Goal: Task Accomplishment & Management: Use online tool/utility

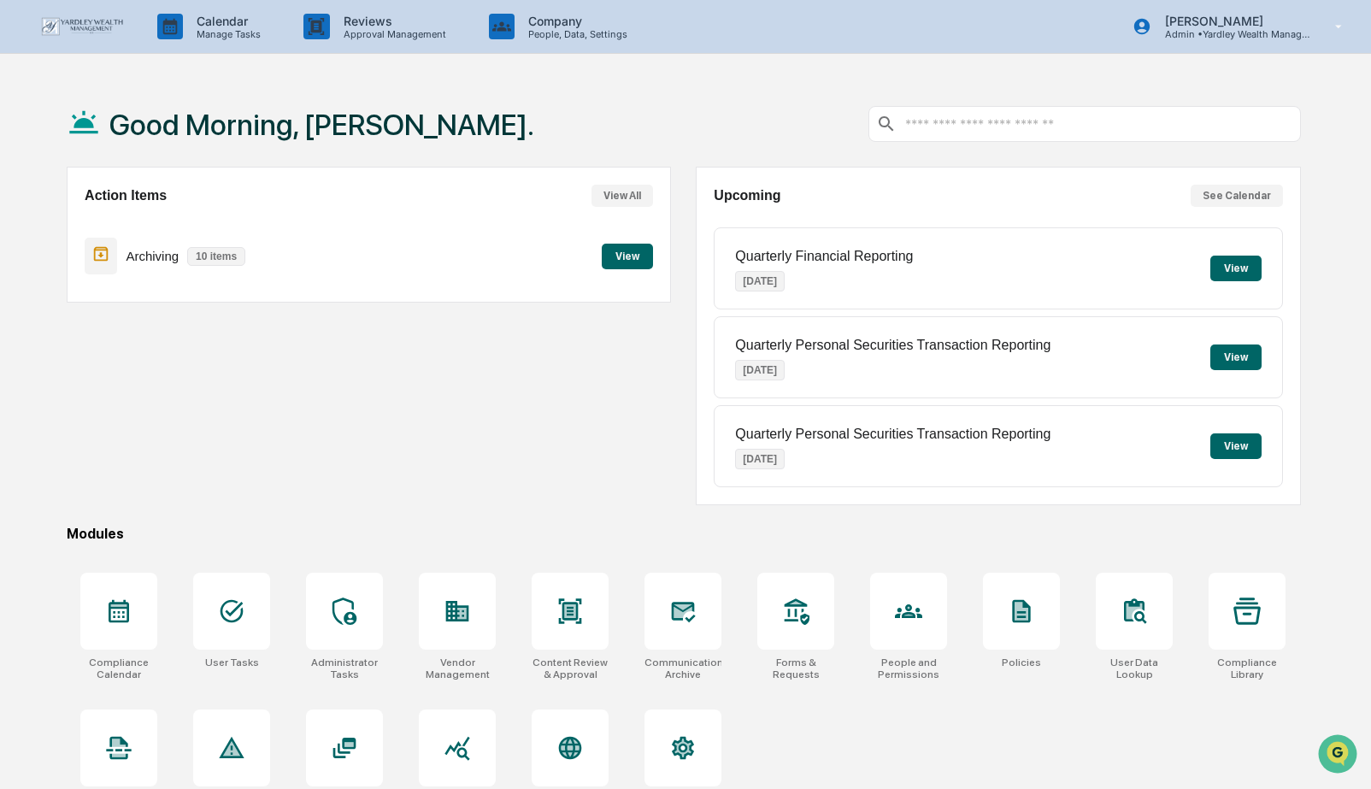
click at [624, 259] on button "View" at bounding box center [627, 257] width 51 height 26
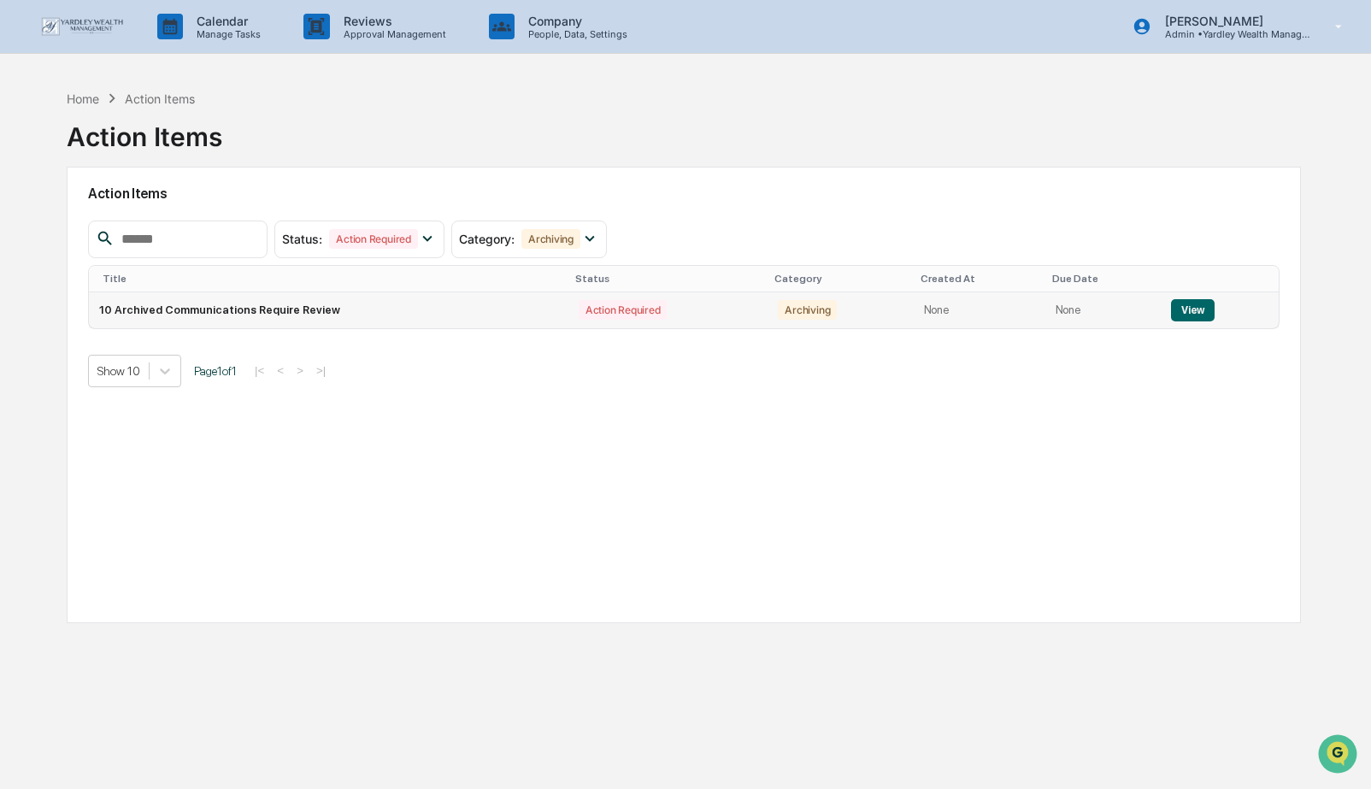
click at [1184, 311] on button "View" at bounding box center [1193, 310] width 44 height 22
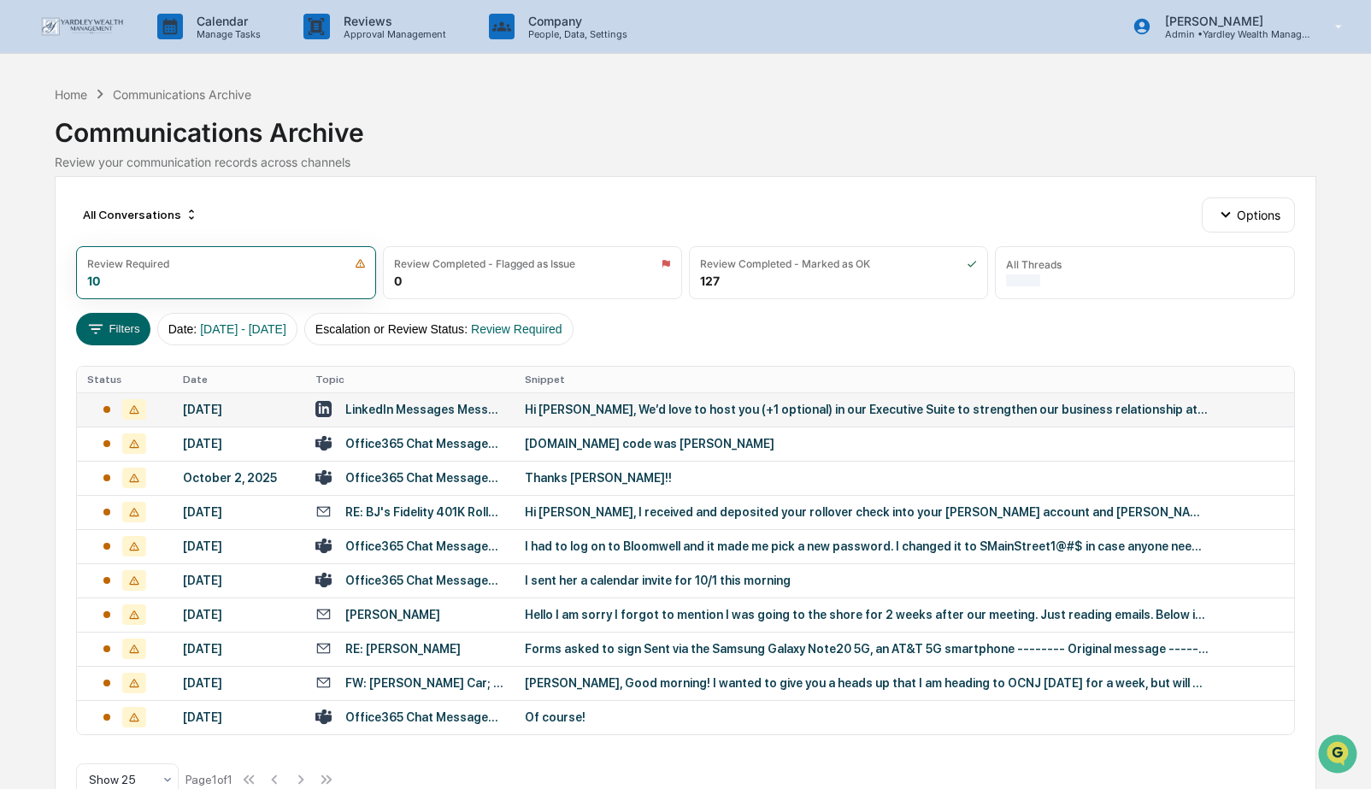
scroll to position [61, 0]
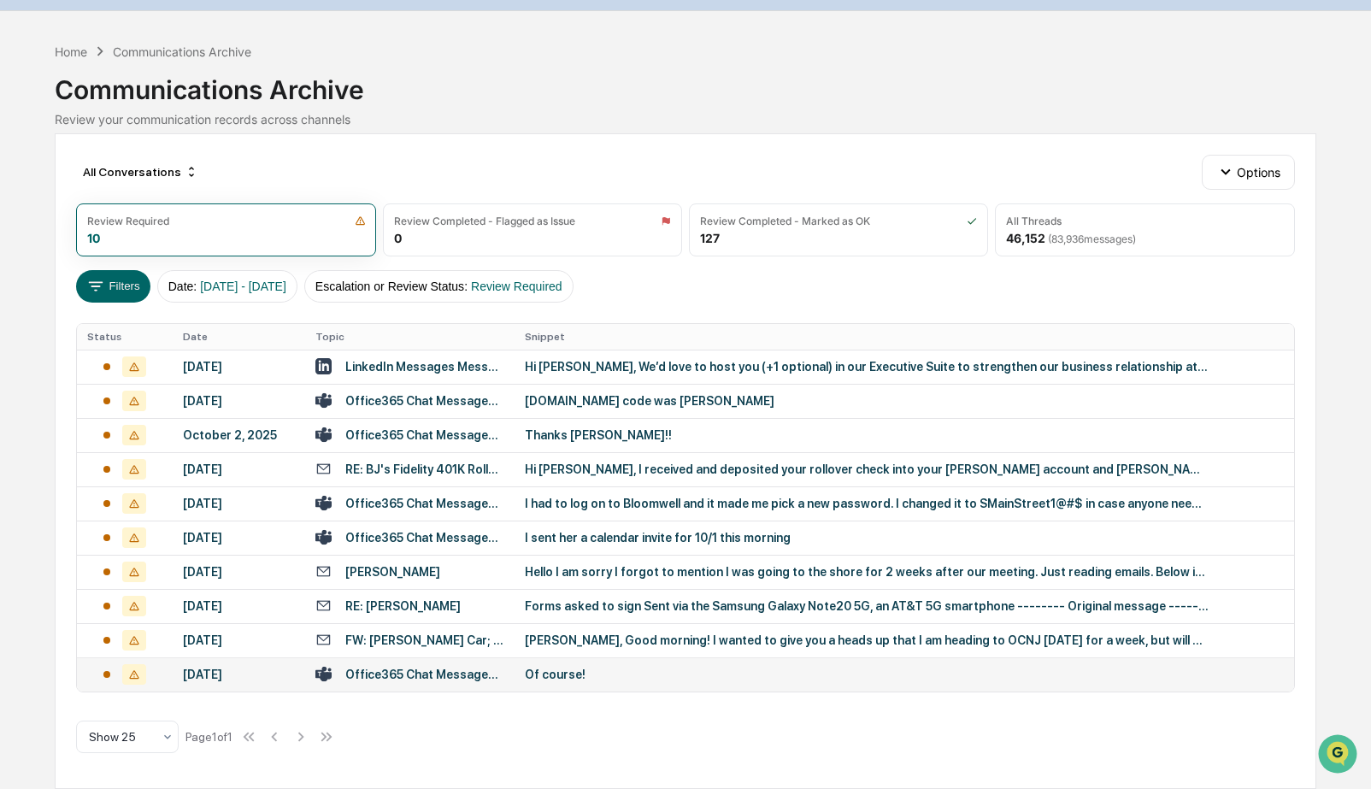
click at [559, 669] on div "Of course!" at bounding box center [867, 675] width 684 height 14
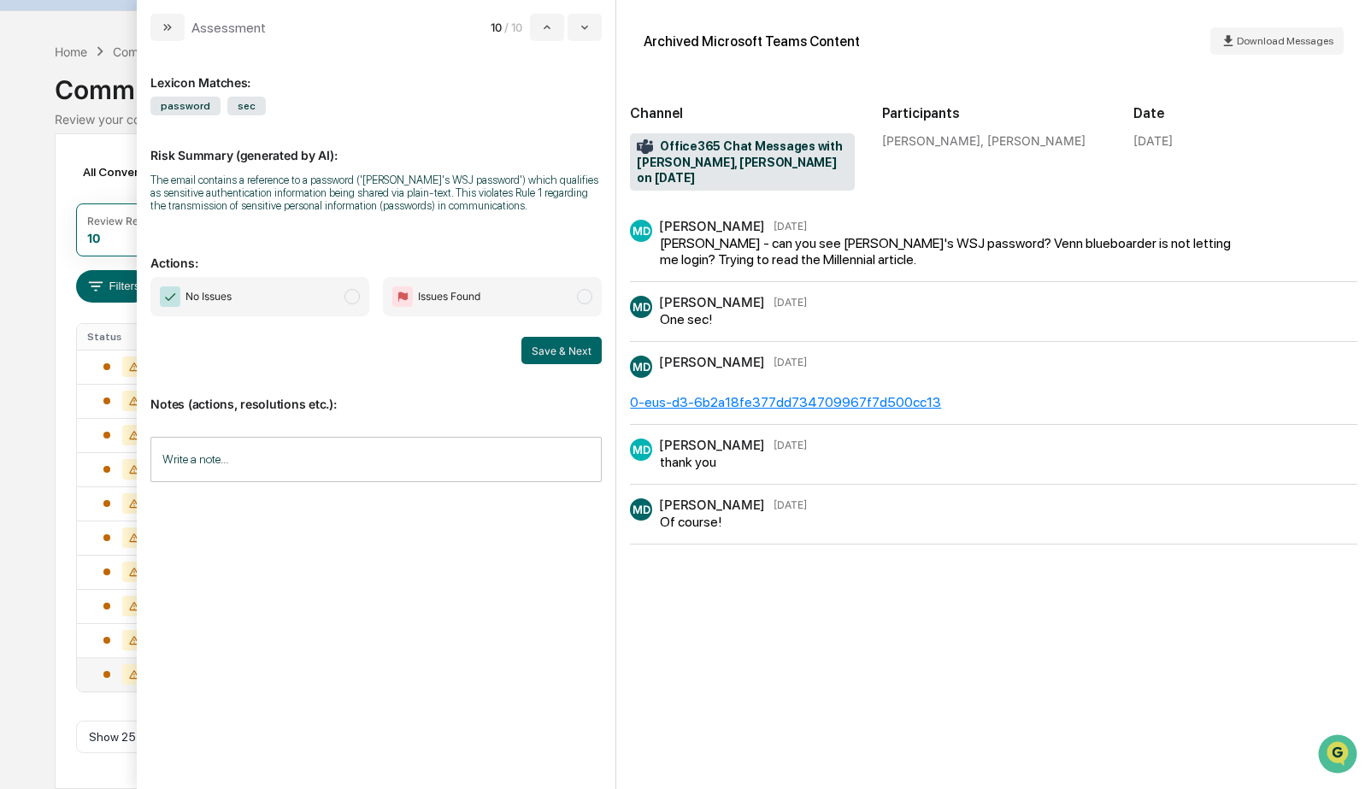
click at [356, 304] on span "modal" at bounding box center [351, 296] width 15 height 15
click at [338, 479] on input "Write a note..." at bounding box center [375, 459] width 451 height 45
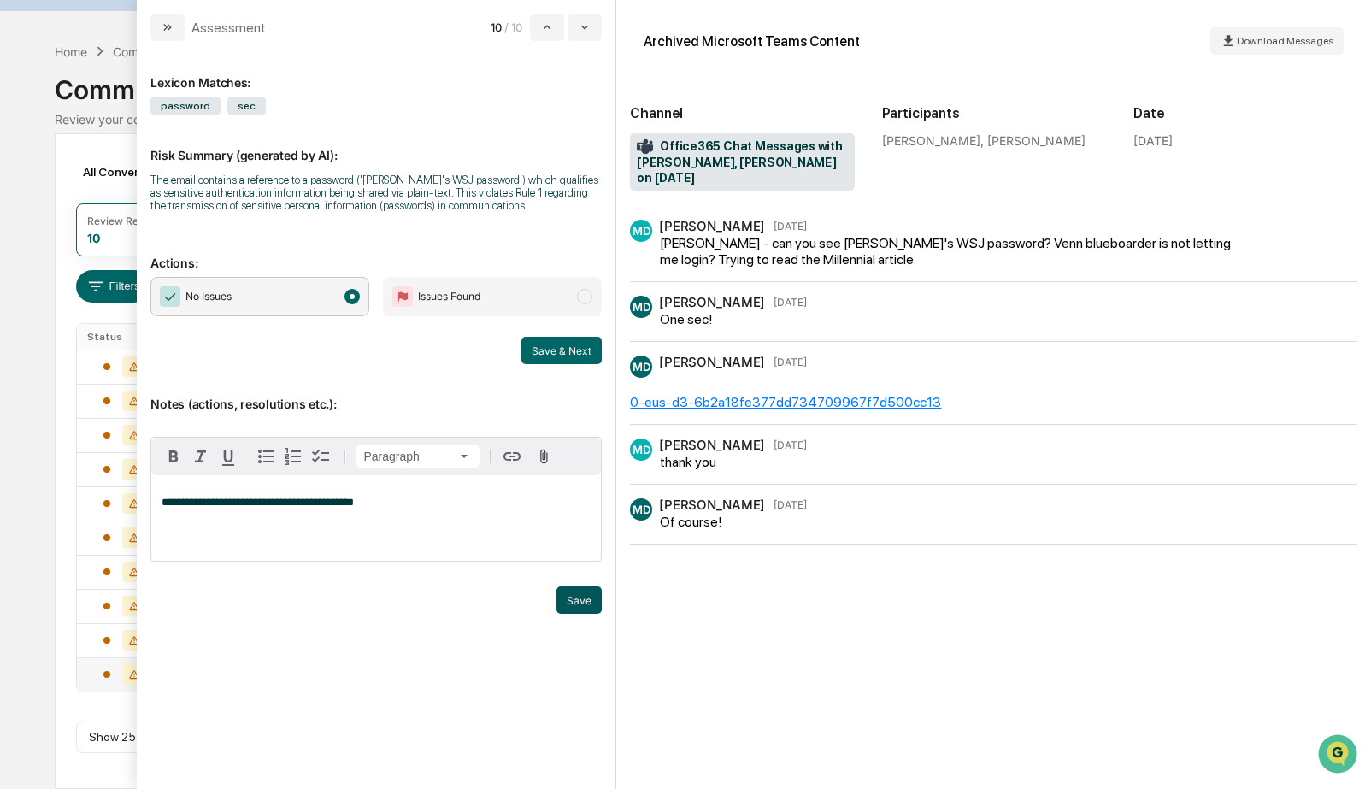
click at [579, 614] on button "Save" at bounding box center [578, 599] width 45 height 27
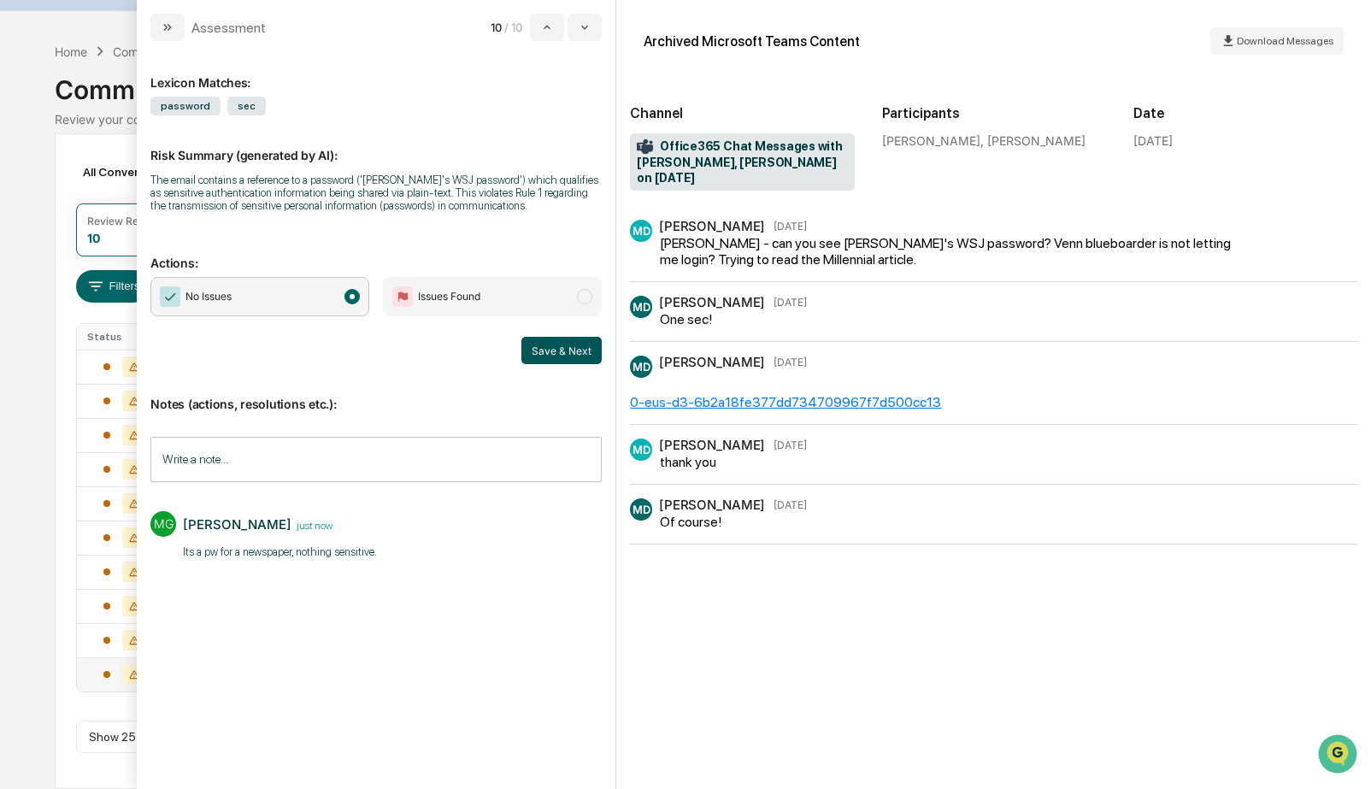
click at [576, 364] on button "Save & Next" at bounding box center [561, 350] width 80 height 27
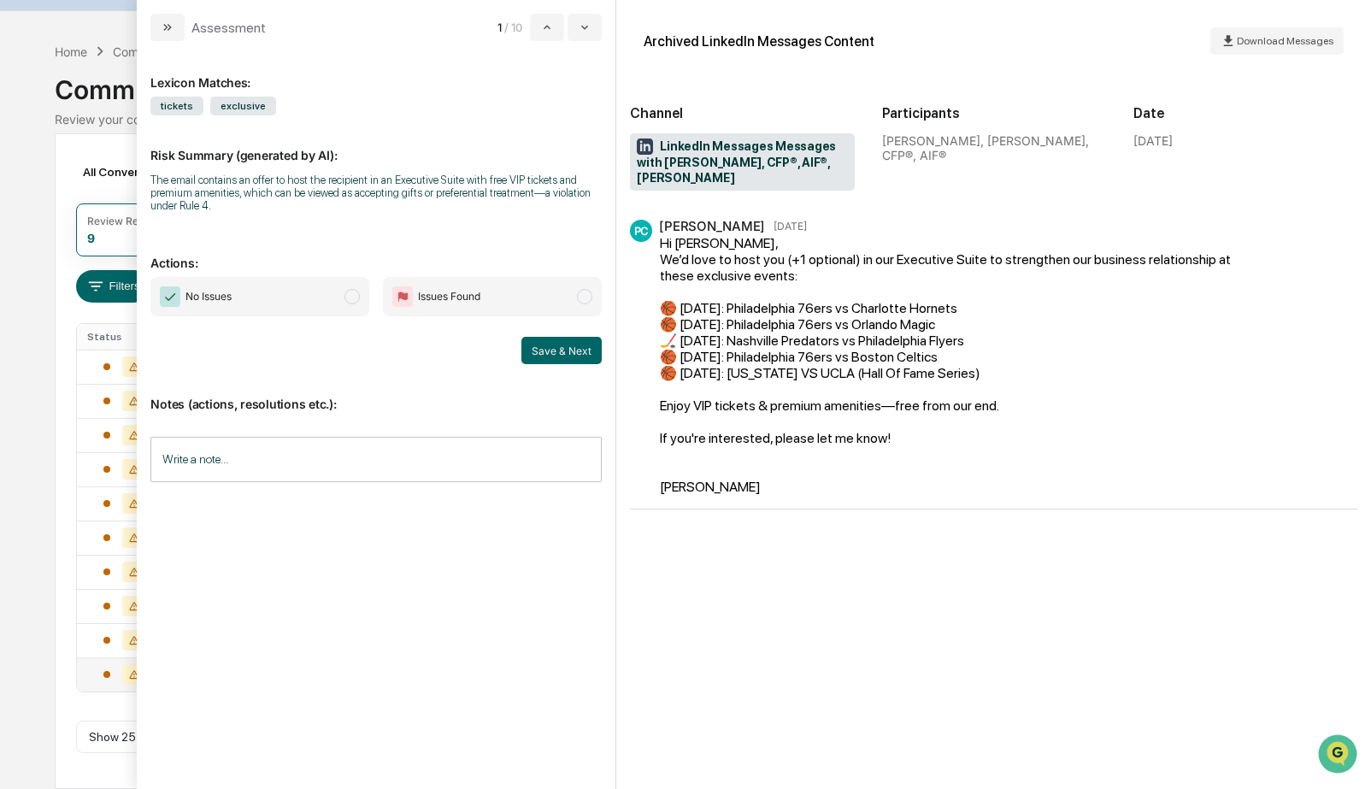
scroll to position [26, 0]
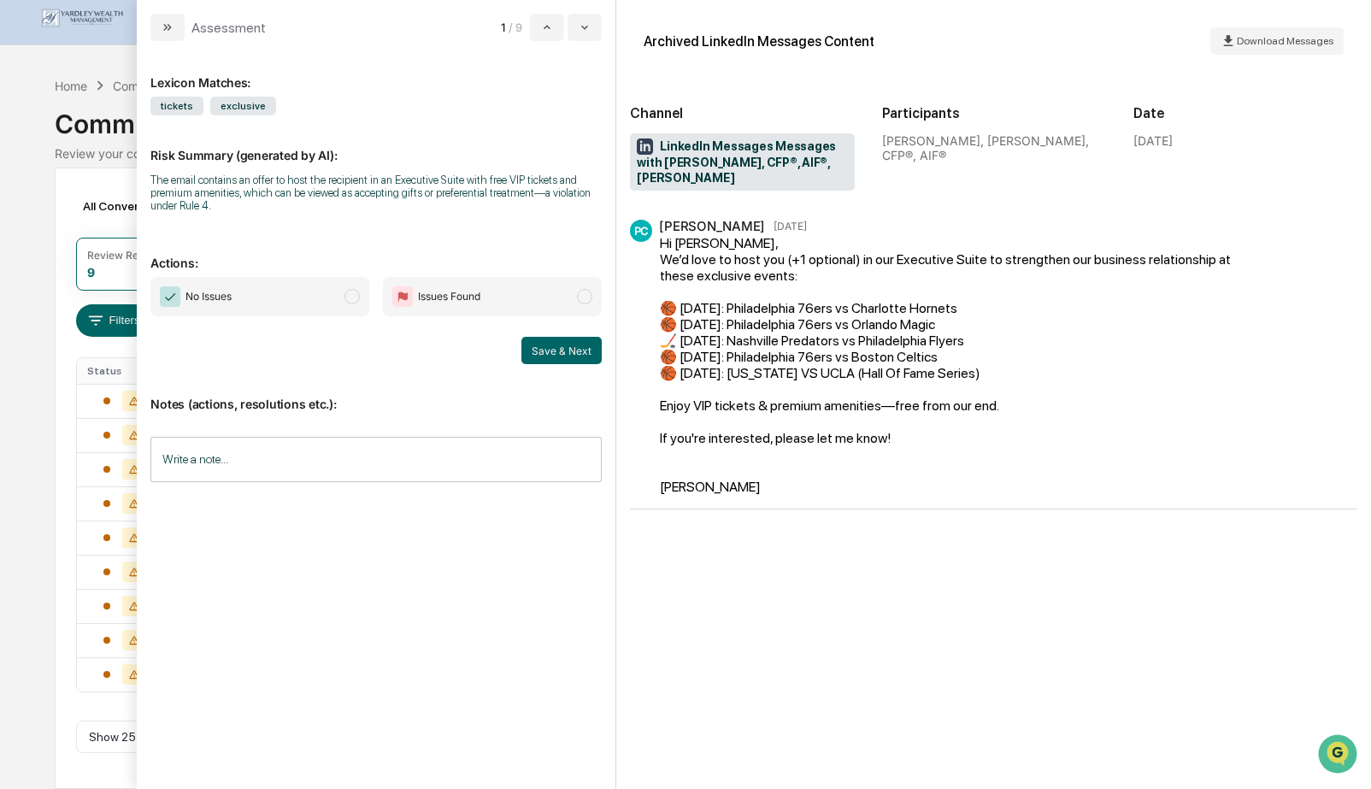
click at [349, 297] on span "modal" at bounding box center [351, 296] width 15 height 15
click at [311, 464] on input "Write a note..." at bounding box center [375, 459] width 451 height 45
click at [304, 492] on div "*" at bounding box center [376, 517] width 450 height 85
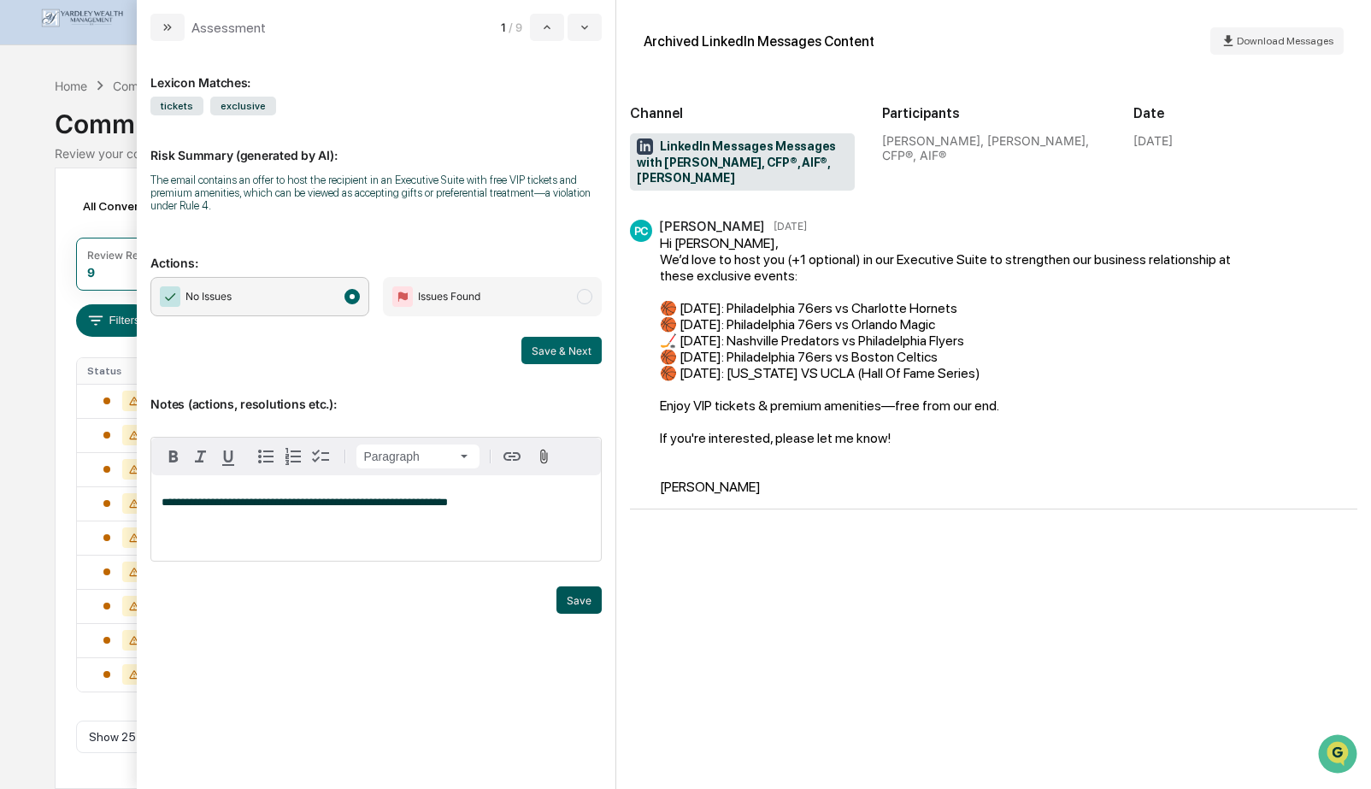
click at [576, 598] on button "Save" at bounding box center [578, 599] width 45 height 27
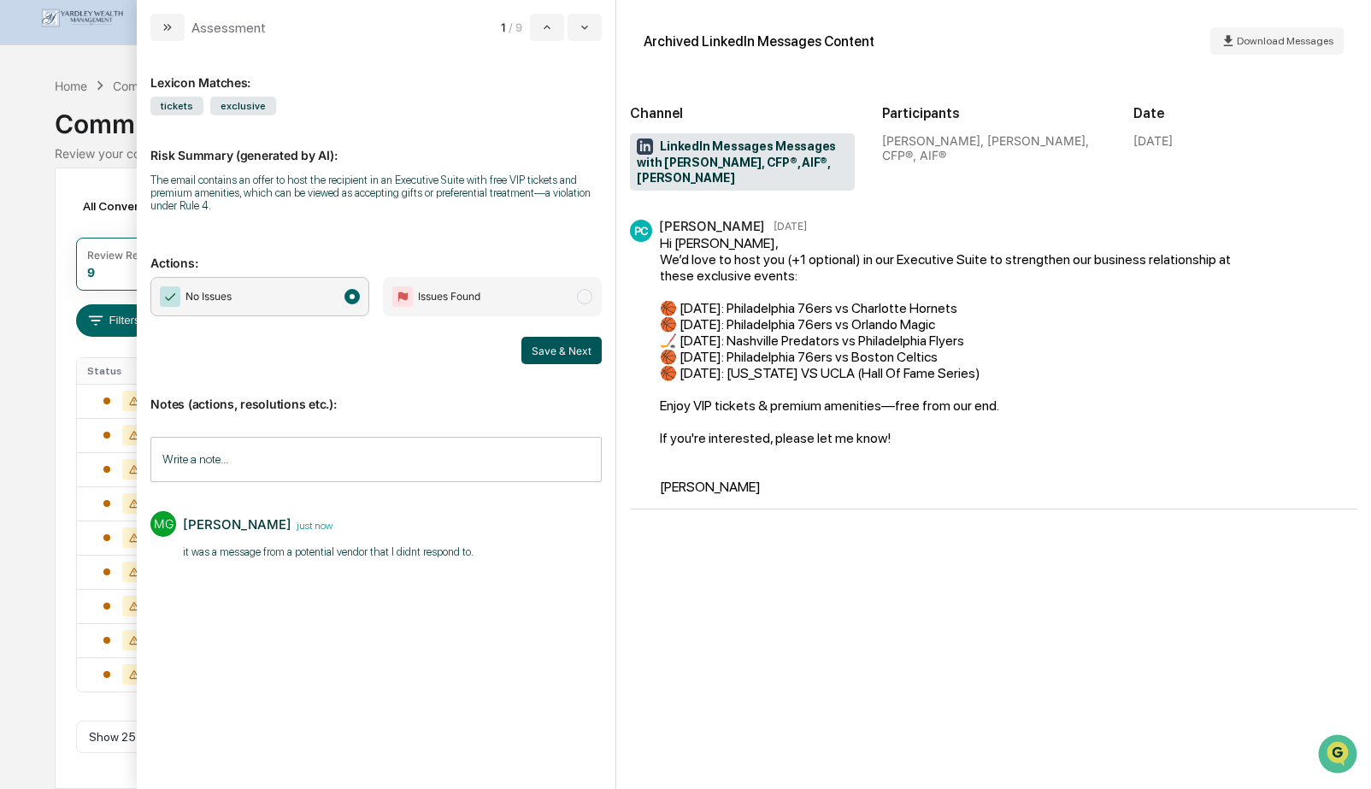
click at [576, 350] on button "Save & Next" at bounding box center [561, 350] width 80 height 27
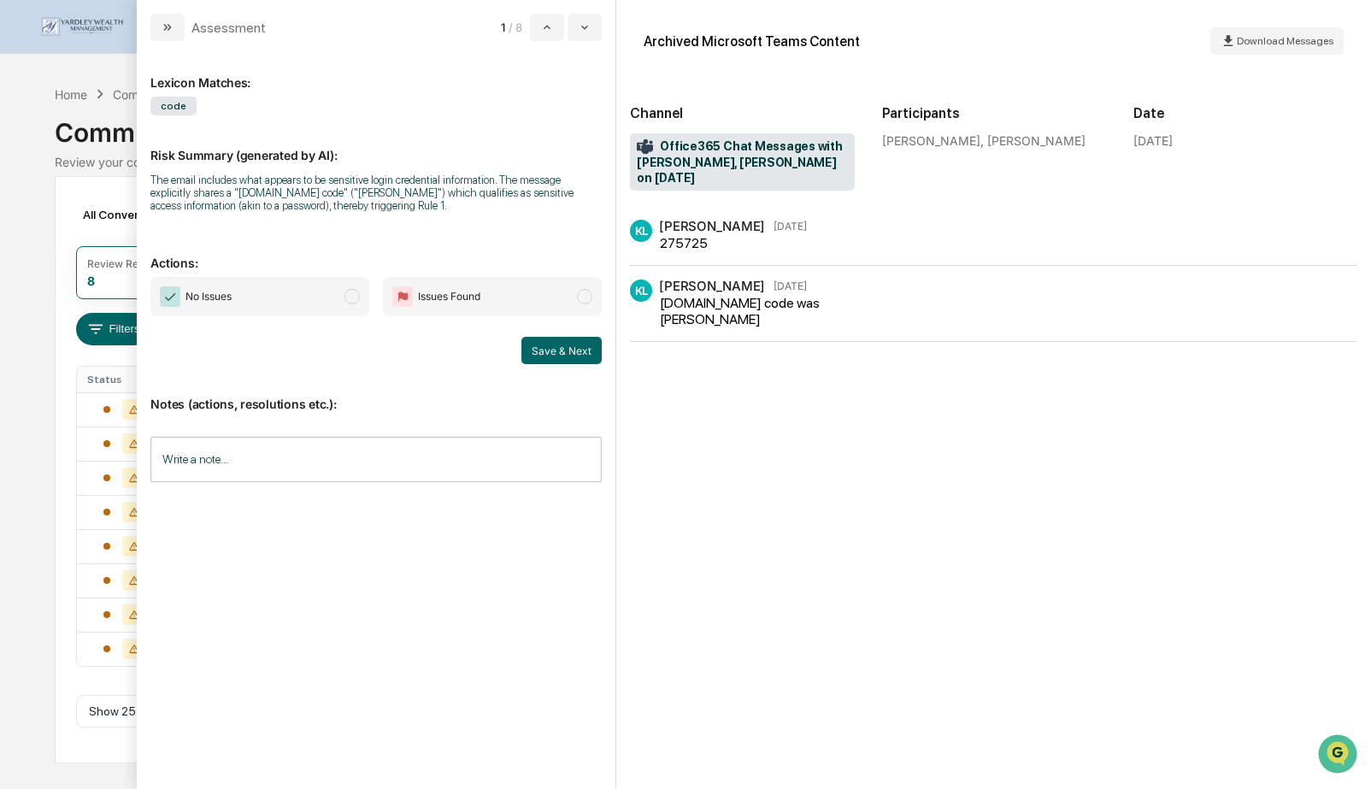
click at [355, 302] on span "modal" at bounding box center [351, 296] width 15 height 15
click at [322, 459] on input "Write a note..." at bounding box center [375, 459] width 451 height 45
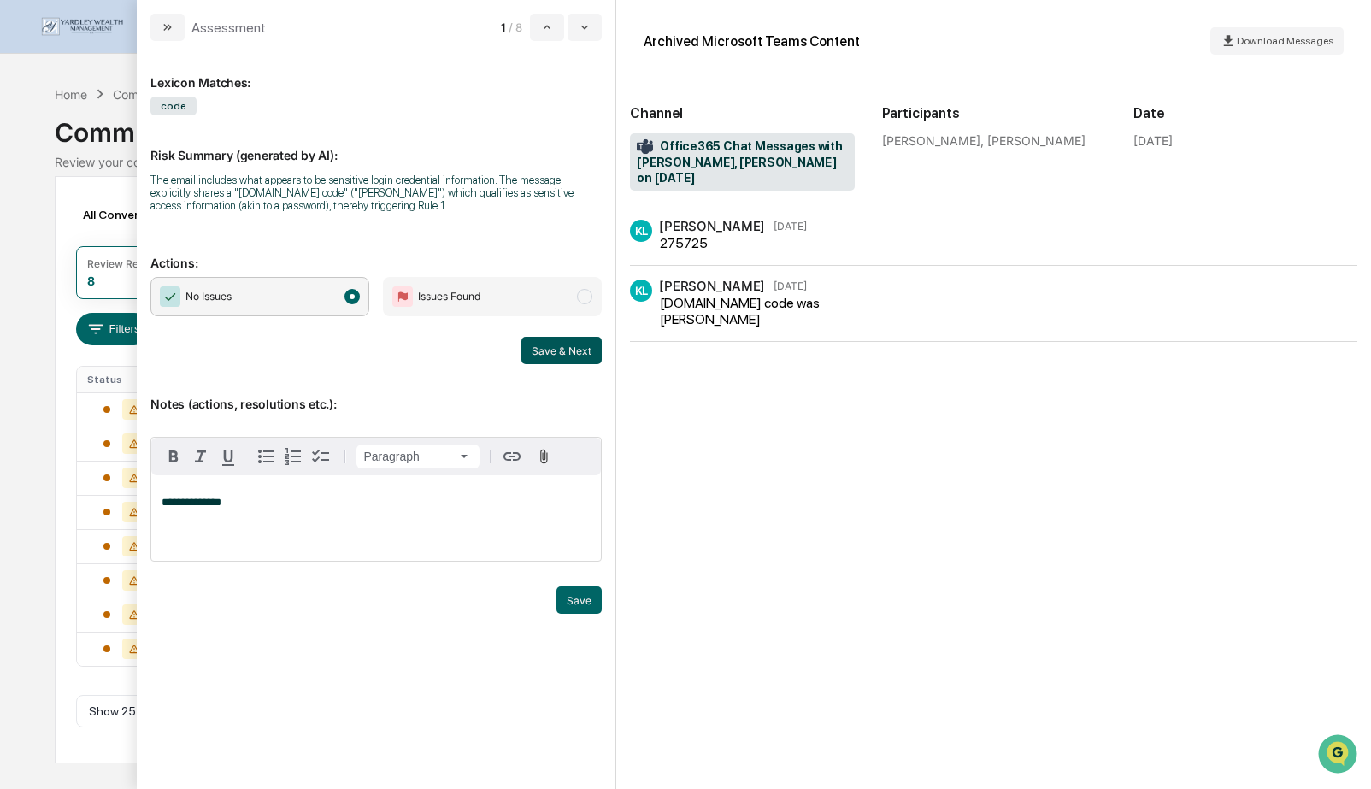
click at [569, 356] on button "Save & Next" at bounding box center [561, 350] width 80 height 27
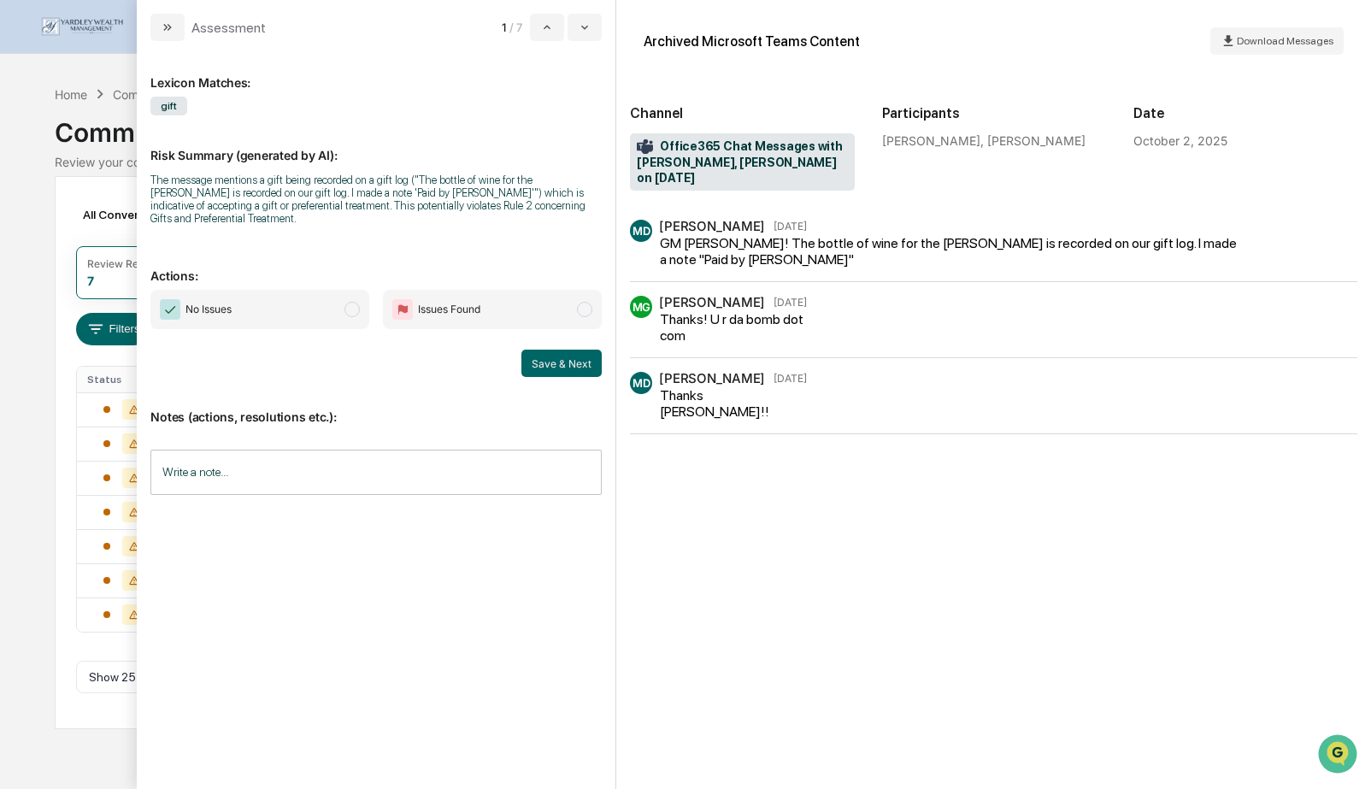
click at [382, 467] on input "Write a note..." at bounding box center [375, 472] width 451 height 45
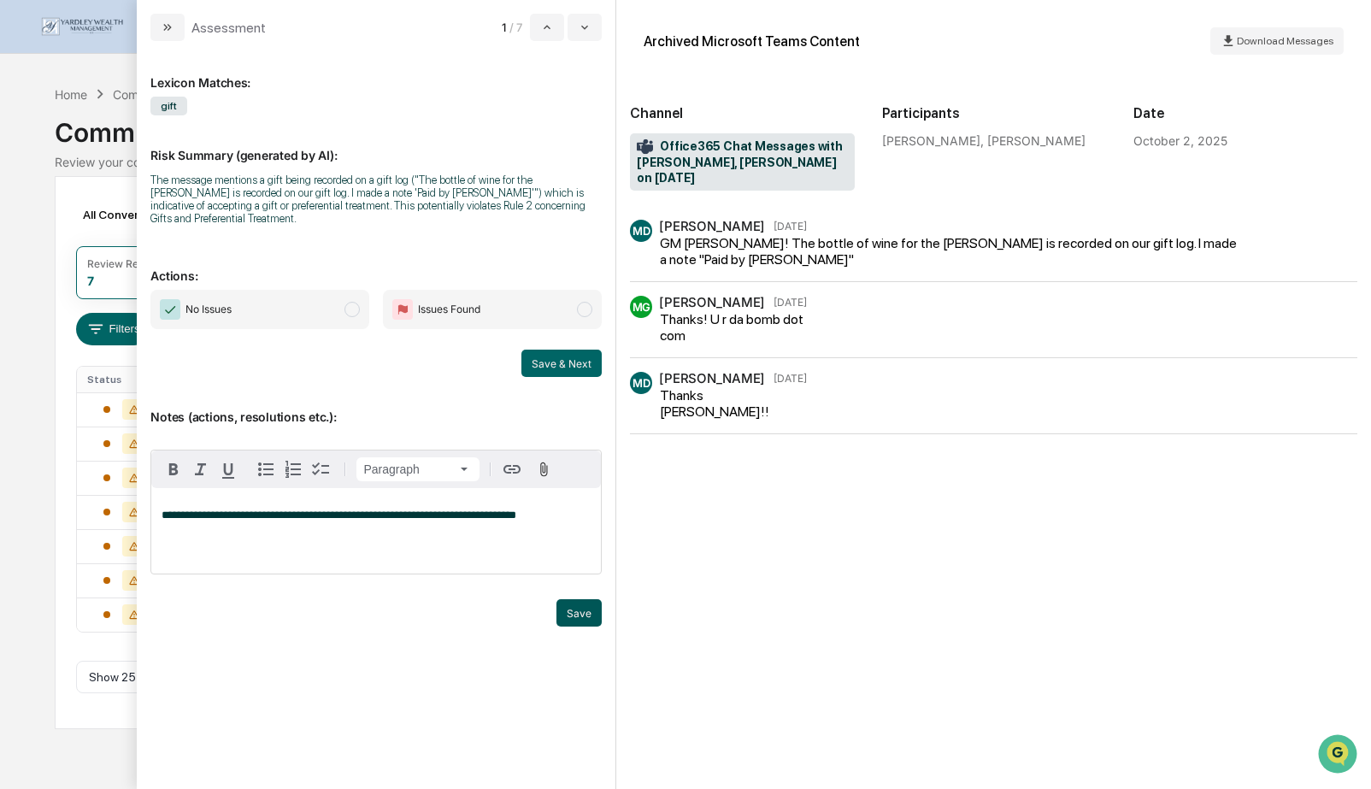
click at [569, 619] on button "Save" at bounding box center [578, 612] width 45 height 27
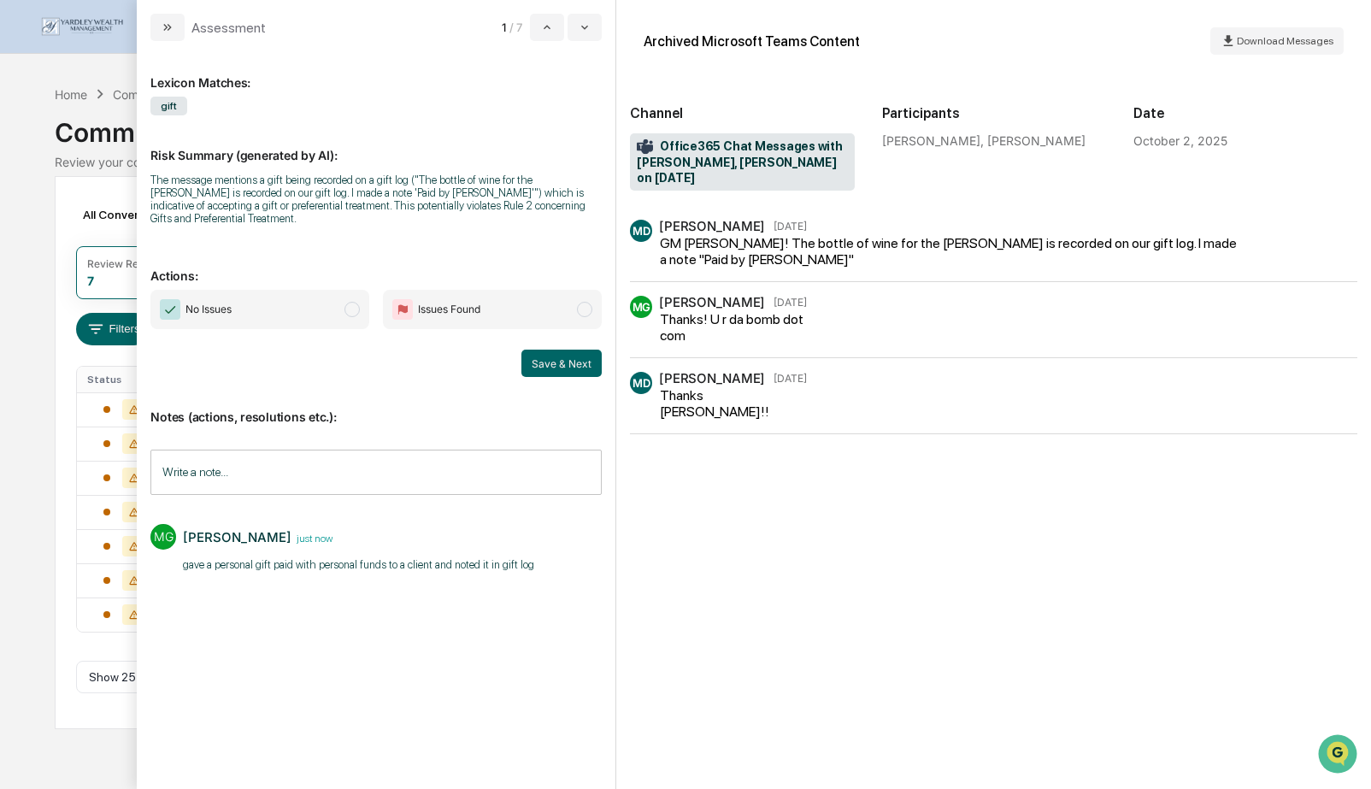
click at [353, 309] on span "modal" at bounding box center [351, 309] width 15 height 15
click at [547, 366] on button "Save & Next" at bounding box center [561, 363] width 80 height 27
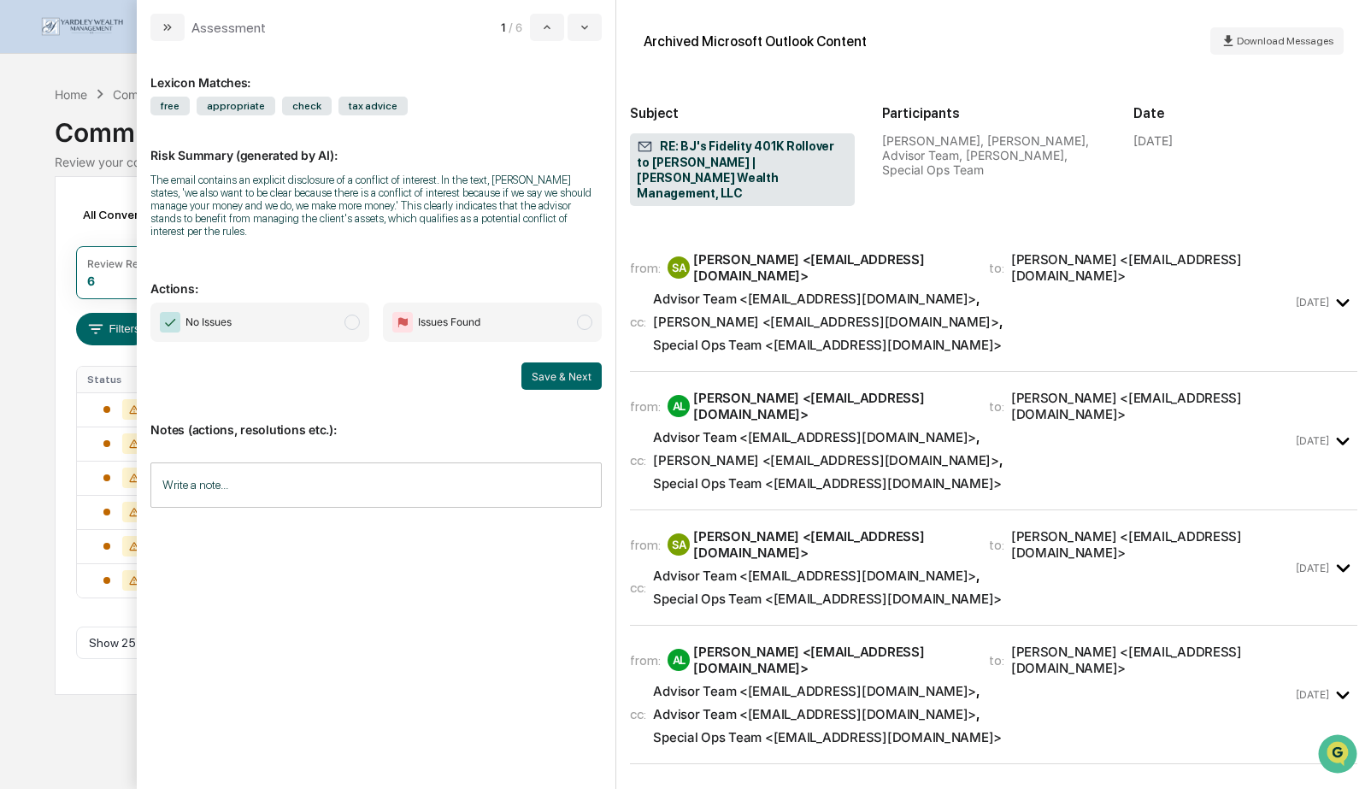
scroll to position [491, 0]
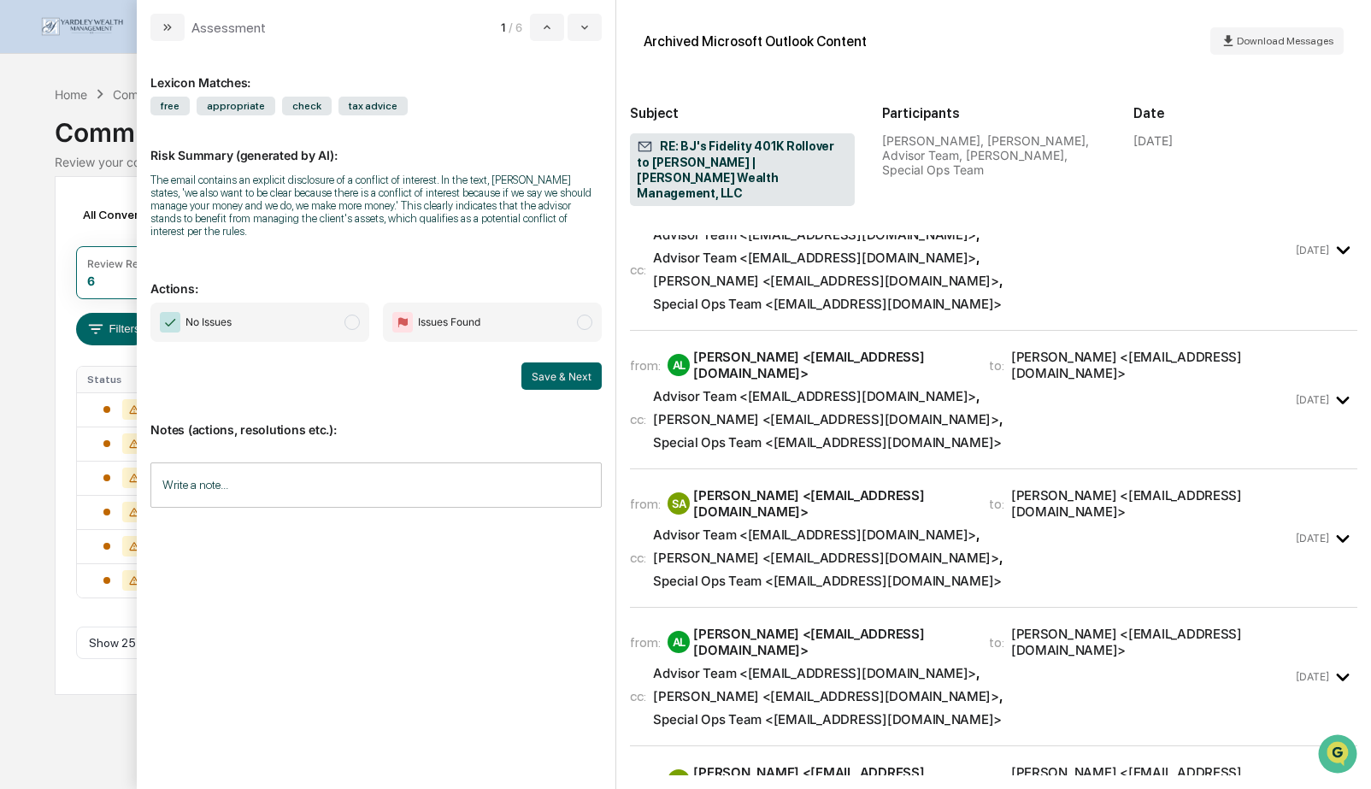
click at [353, 329] on span "modal" at bounding box center [351, 322] width 15 height 15
click at [336, 478] on input "Write a note..." at bounding box center [375, 484] width 451 height 45
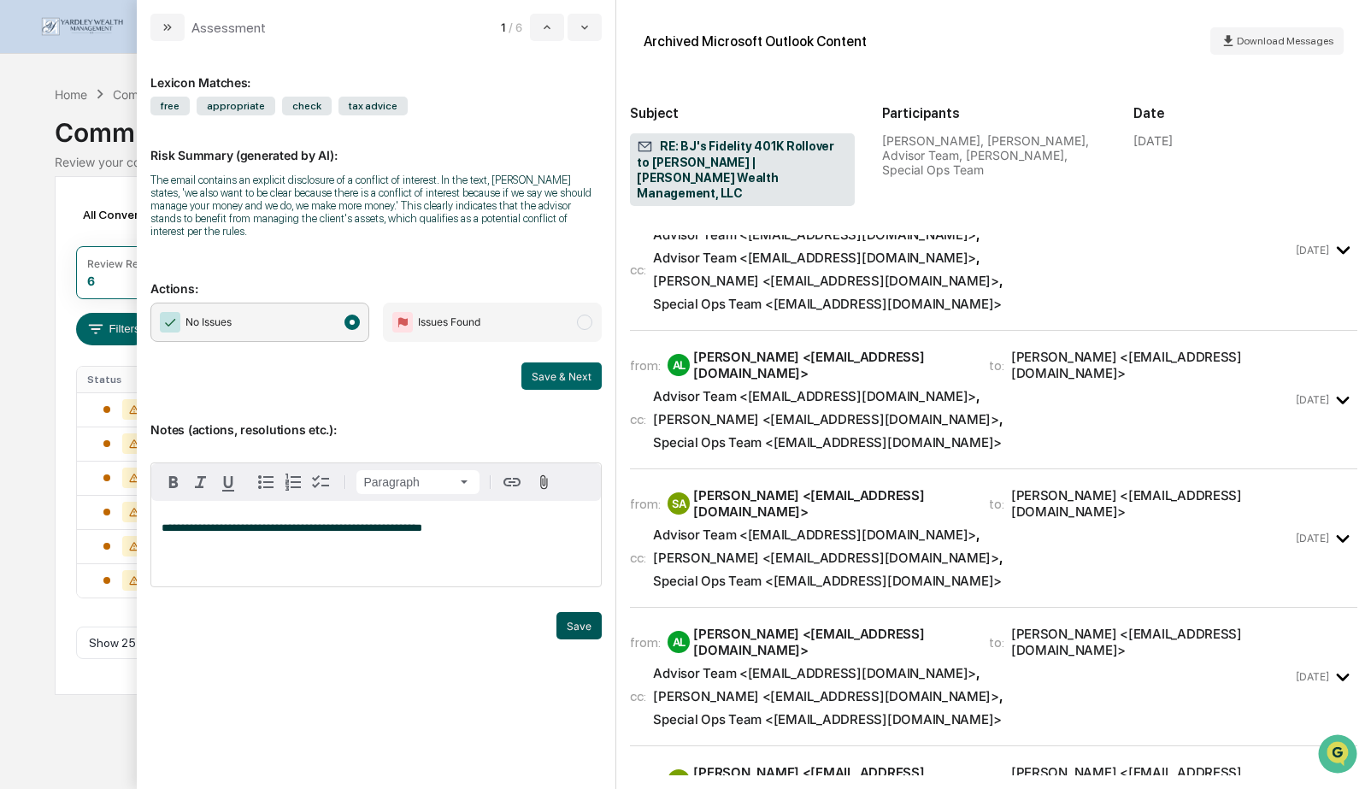
click at [563, 625] on button "Save" at bounding box center [578, 625] width 45 height 27
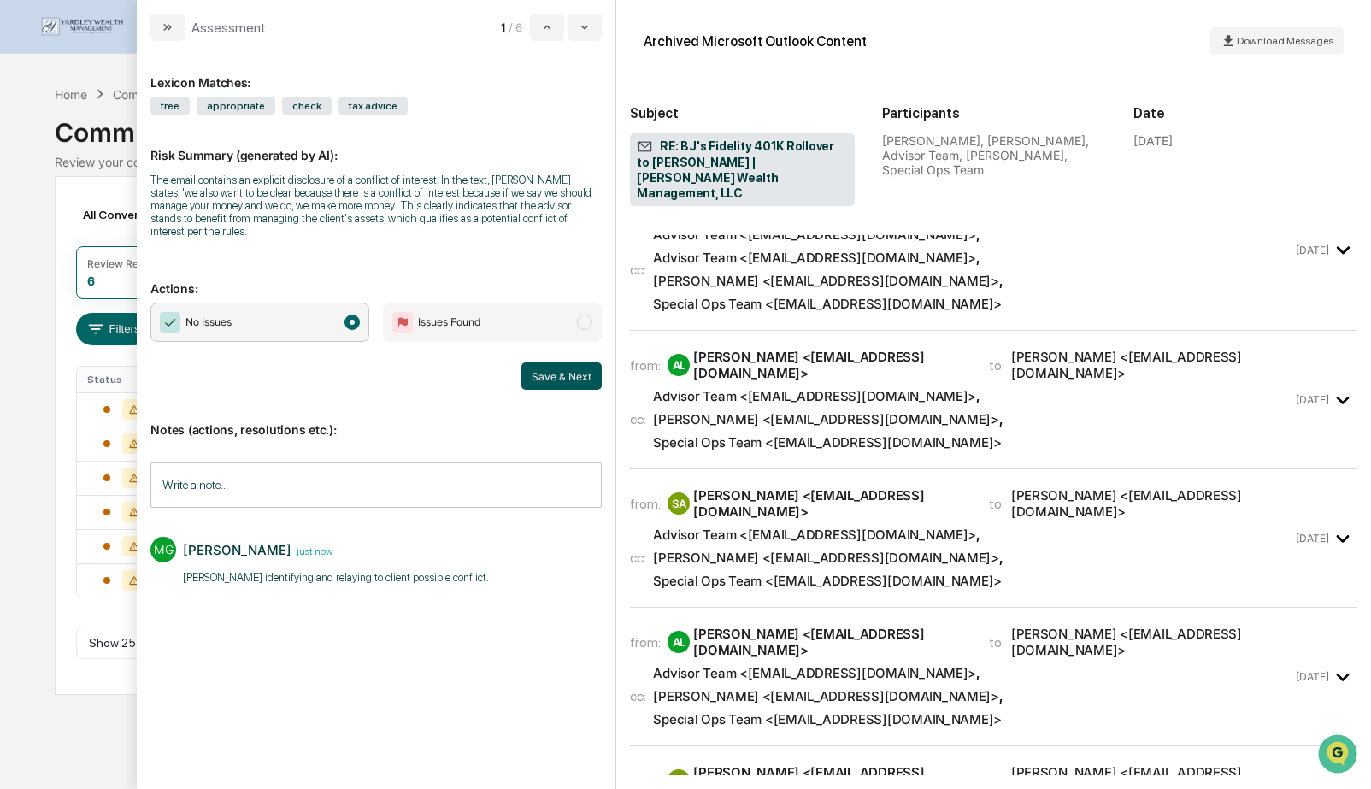
click at [572, 375] on button "Save & Next" at bounding box center [561, 375] width 80 height 27
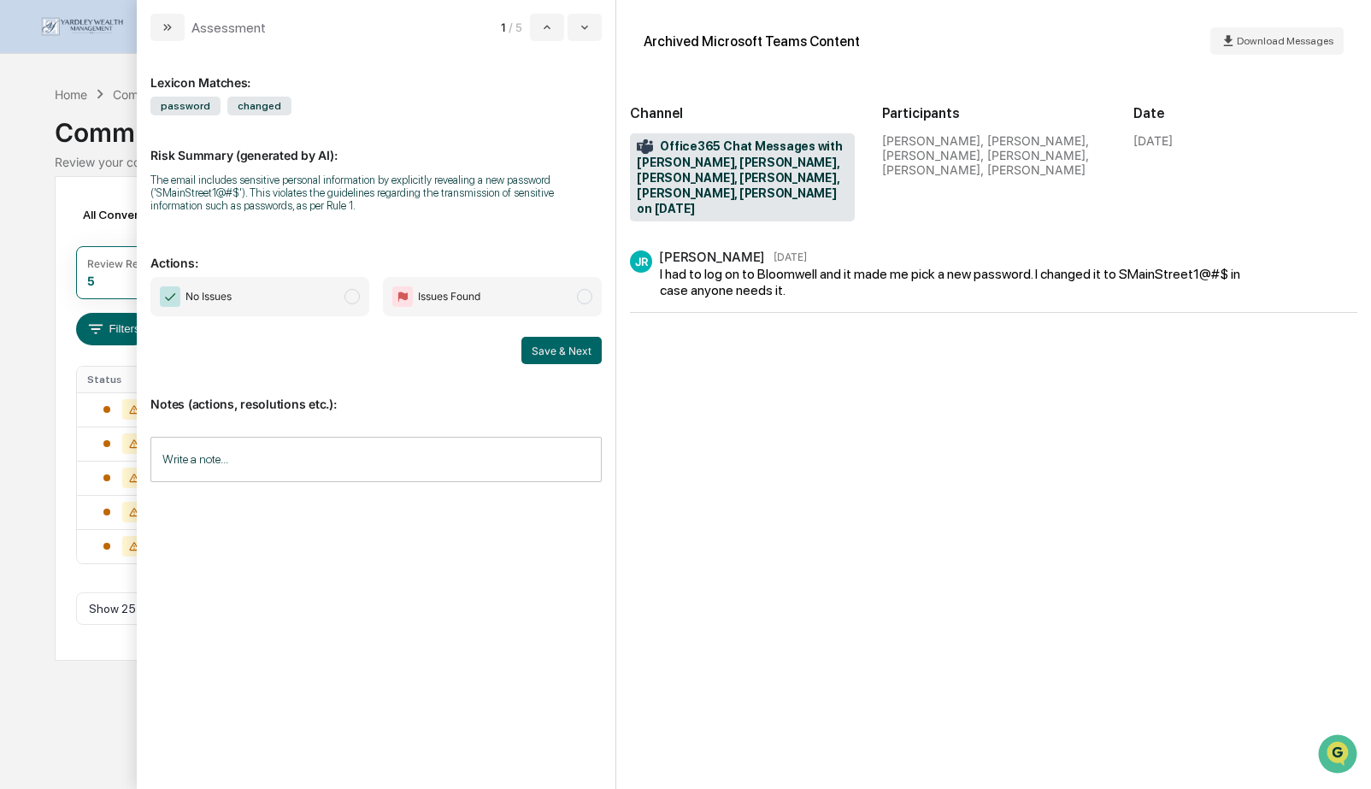
click at [354, 301] on span "modal" at bounding box center [351, 296] width 15 height 15
click at [537, 356] on button "Save & Next" at bounding box center [561, 350] width 80 height 27
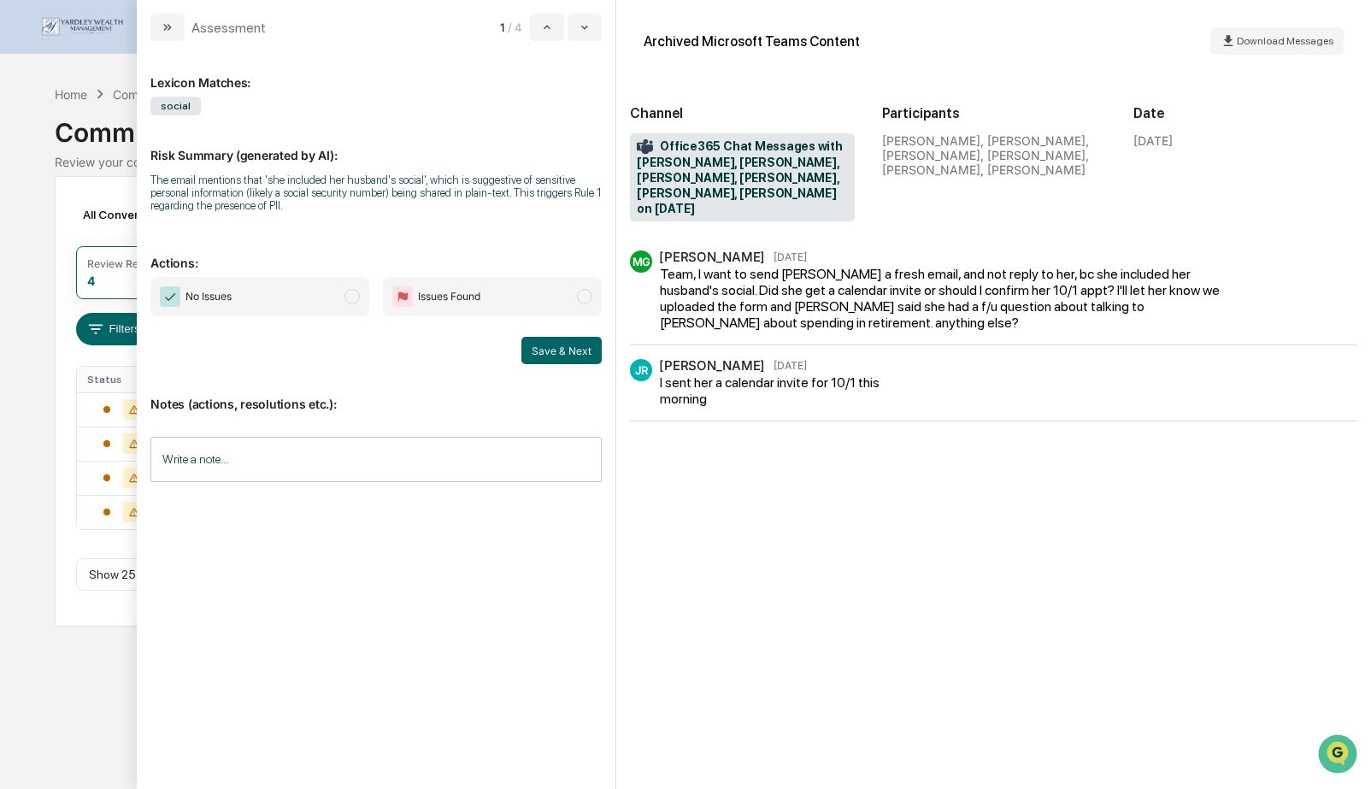
click at [371, 463] on input "Write a note..." at bounding box center [375, 459] width 451 height 45
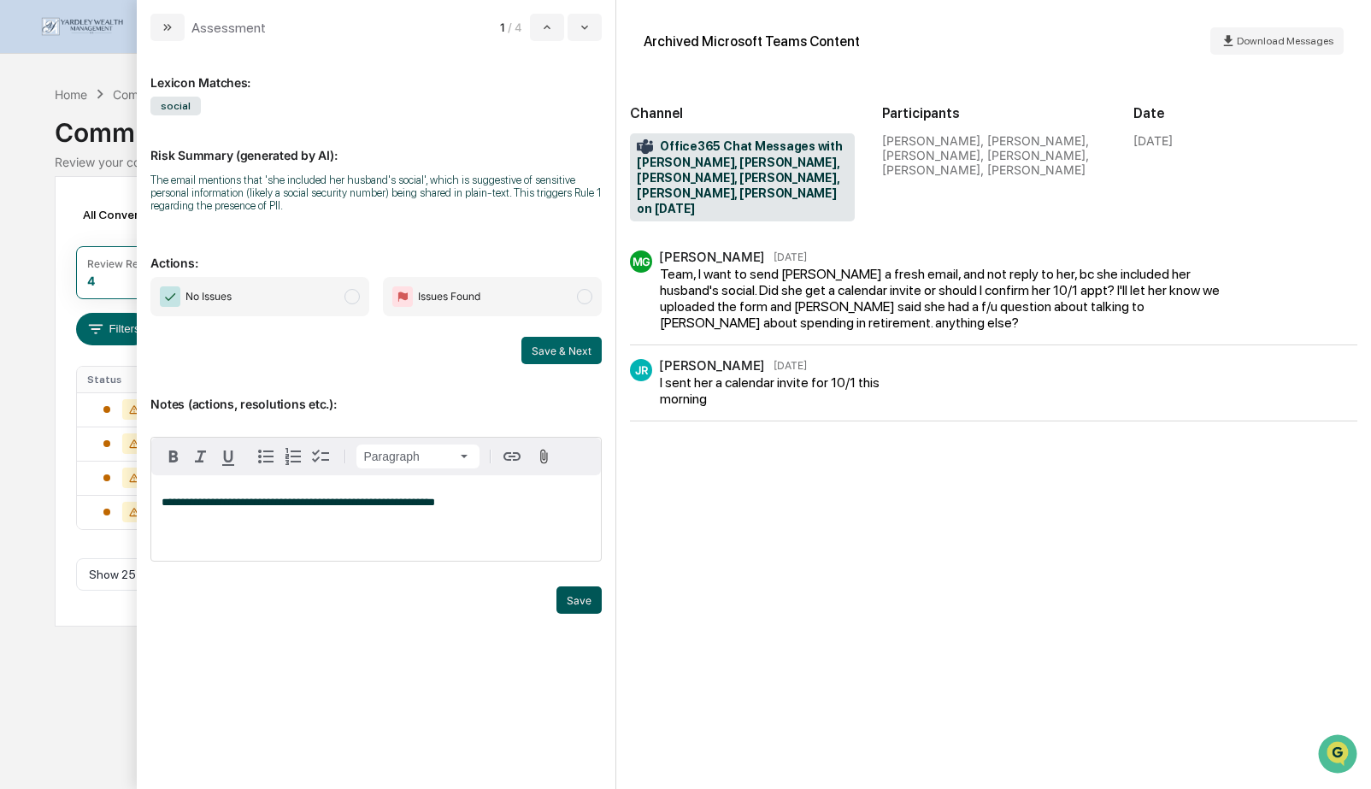
click at [571, 603] on button "Save" at bounding box center [578, 599] width 45 height 27
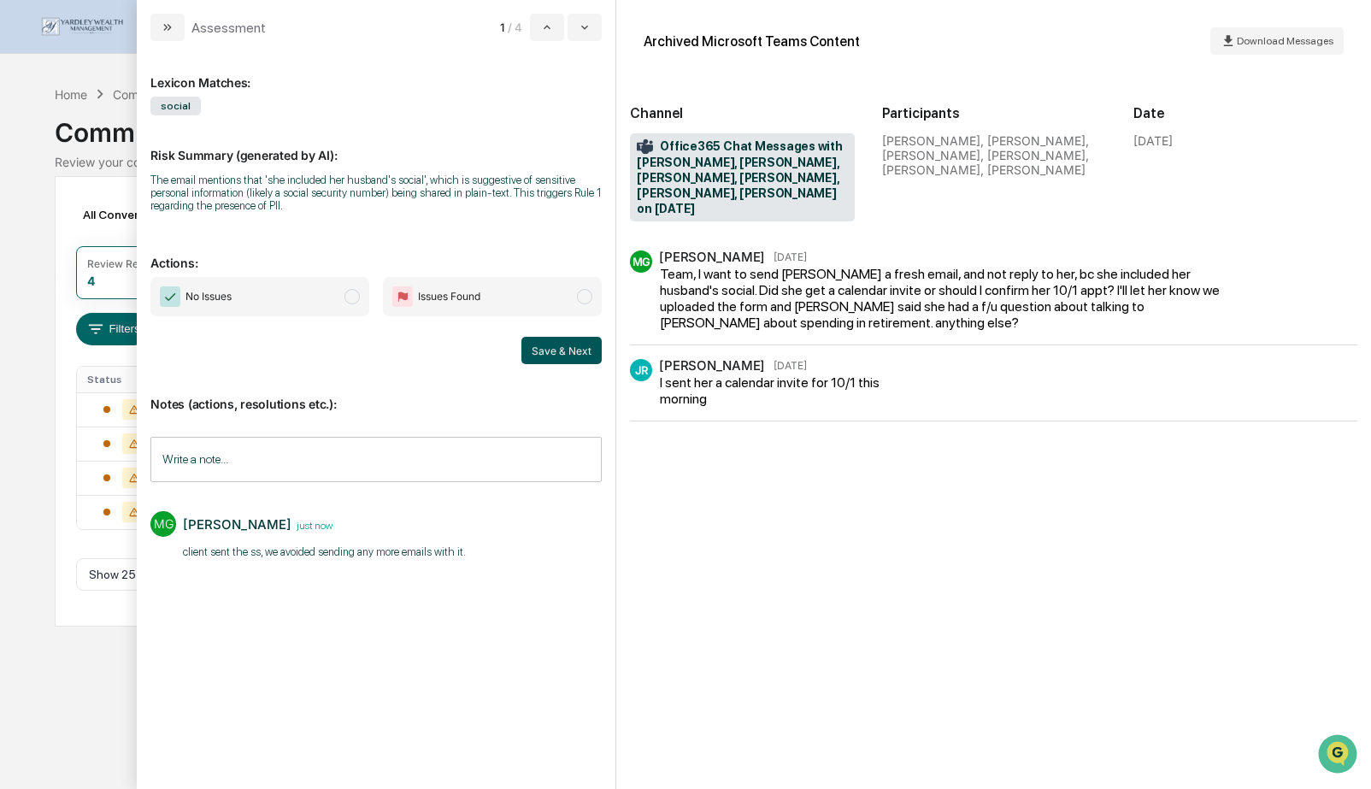
click at [562, 350] on button "Save & Next" at bounding box center [561, 350] width 80 height 27
click at [363, 304] on span "No Issues" at bounding box center [259, 296] width 219 height 39
click at [550, 357] on button "Save & Next" at bounding box center [561, 350] width 80 height 27
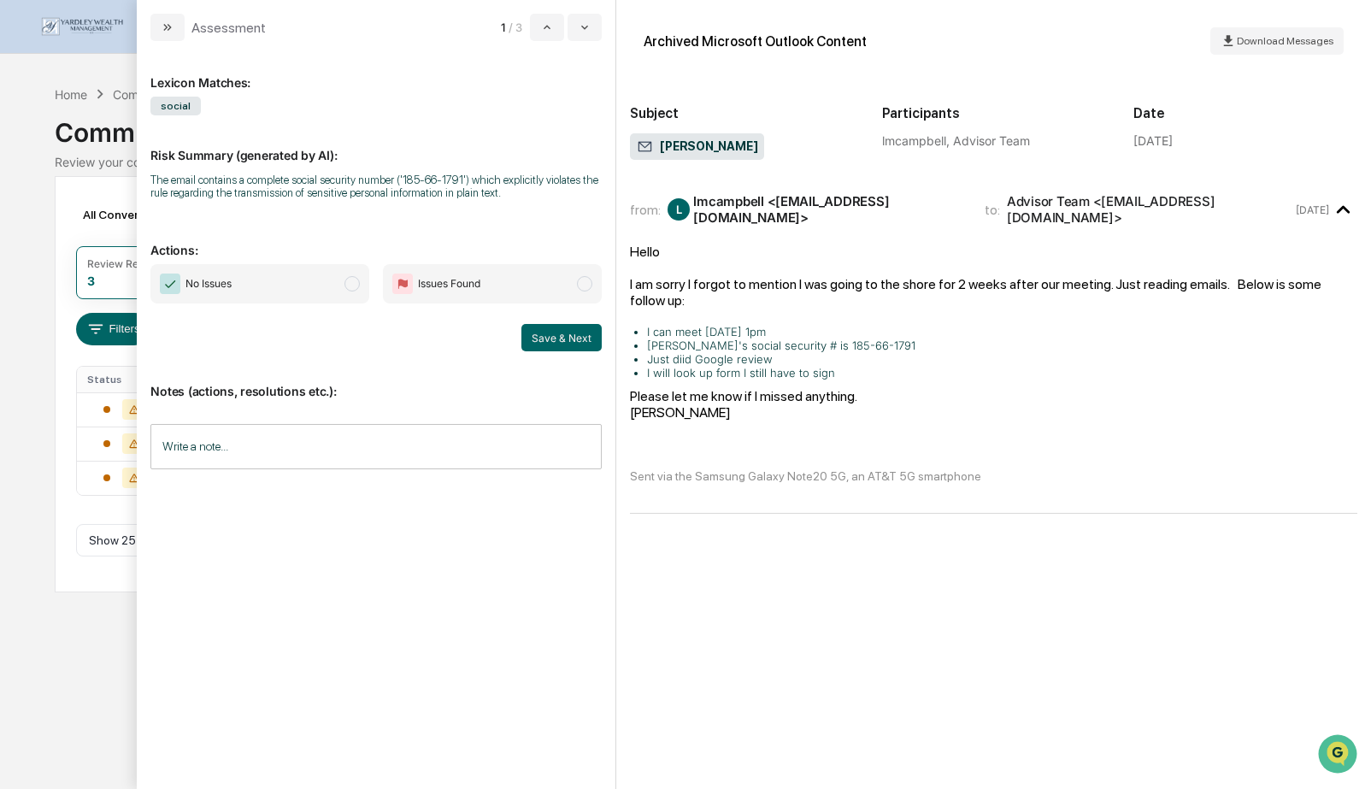
click at [350, 291] on span "modal" at bounding box center [351, 283] width 15 height 15
click at [565, 351] on button "Save & Next" at bounding box center [561, 337] width 80 height 27
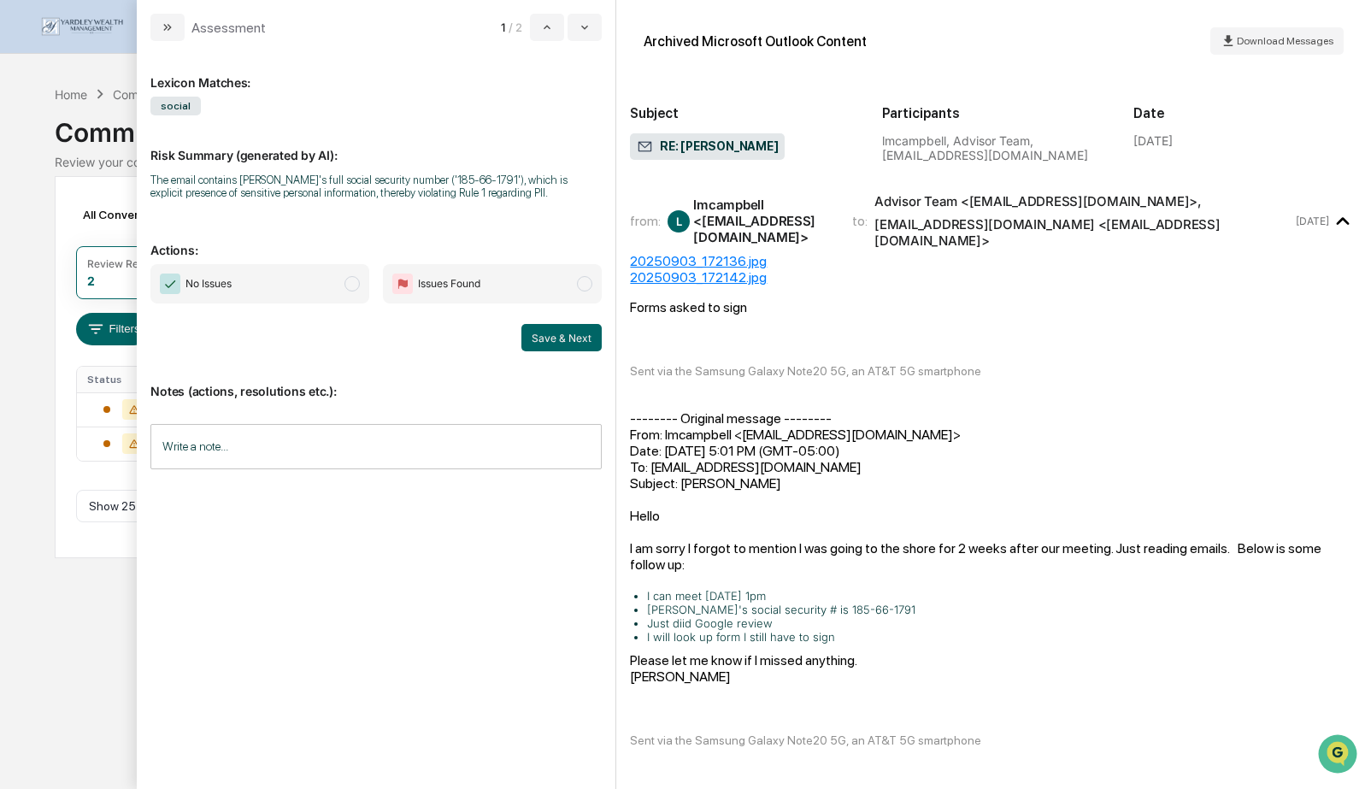
click at [353, 282] on span "modal" at bounding box center [351, 283] width 15 height 15
click at [533, 340] on button "Save & Next" at bounding box center [561, 337] width 80 height 27
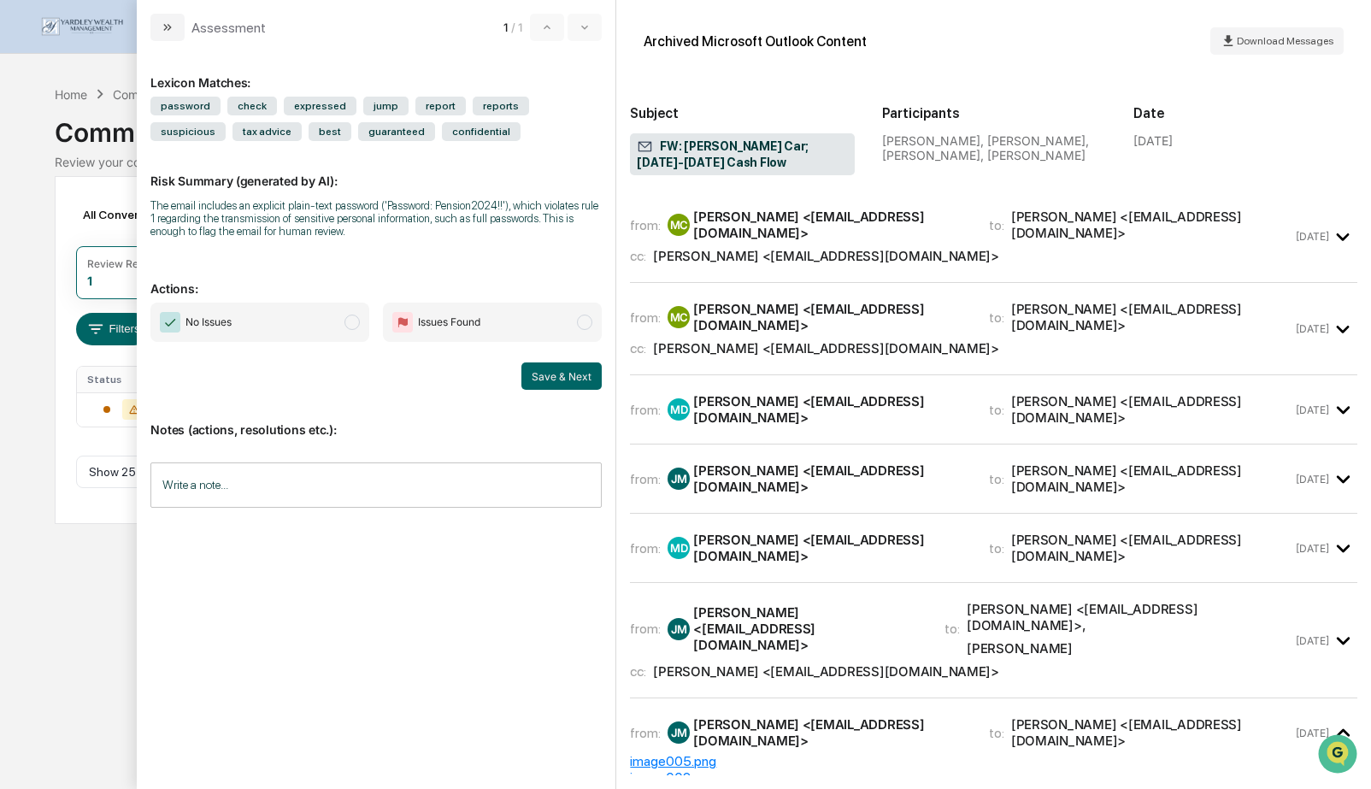
click at [785, 248] on div "[PERSON_NAME] <[EMAIL_ADDRESS][DOMAIN_NAME]>" at bounding box center [826, 256] width 346 height 16
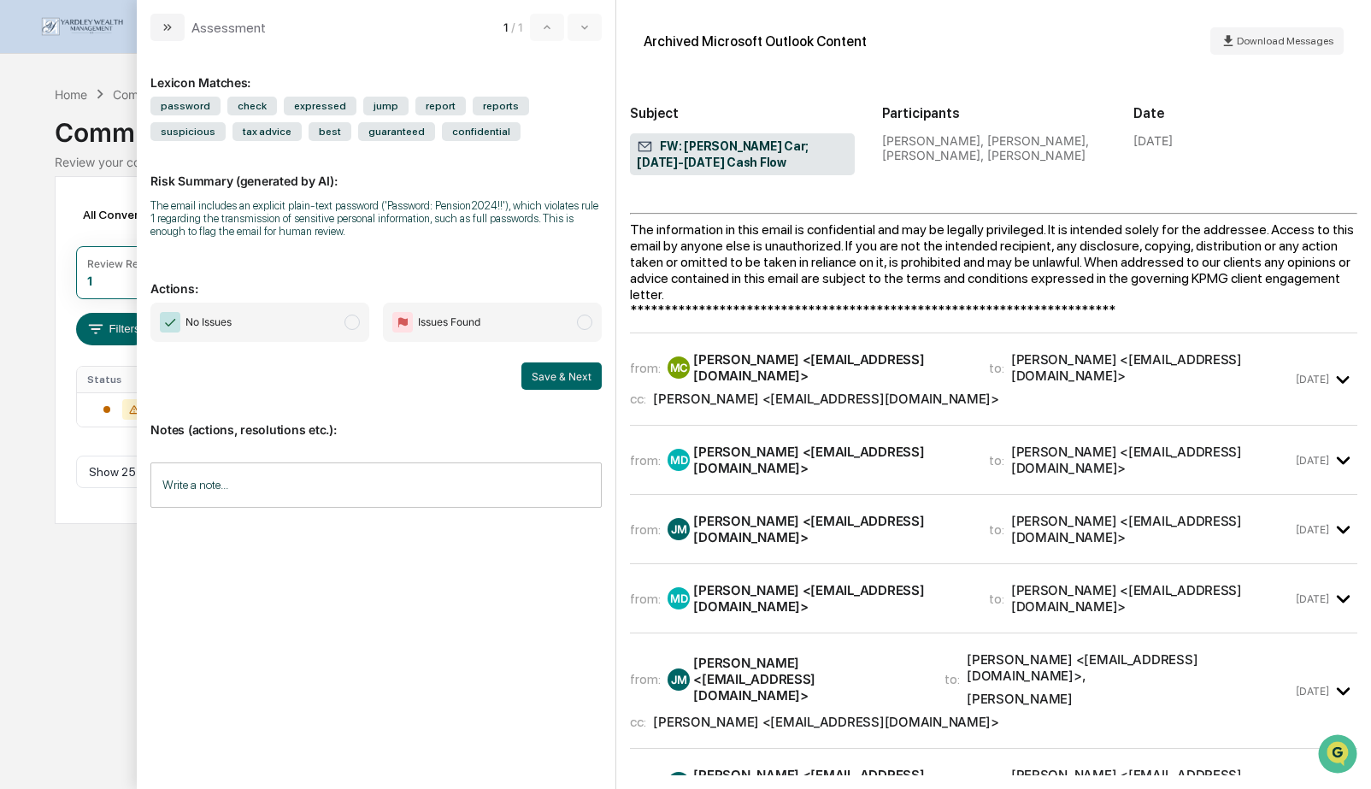
scroll to position [2246, 0]
click at [778, 360] on div "[PERSON_NAME] <[EMAIL_ADDRESS][DOMAIN_NAME]>" at bounding box center [830, 368] width 274 height 32
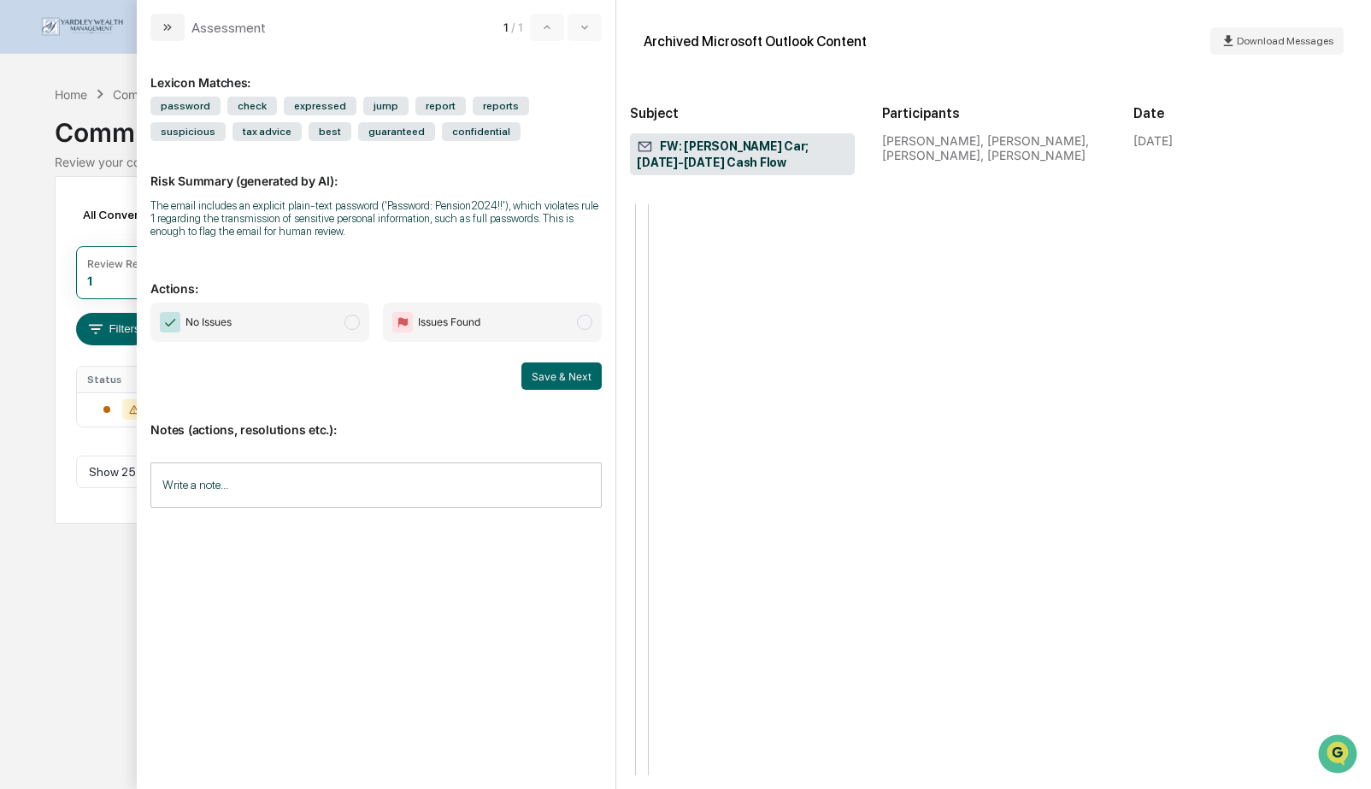
scroll to position [19832, 1]
click at [181, 105] on span "password" at bounding box center [185, 106] width 70 height 19
click at [314, 479] on input "Write a note..." at bounding box center [375, 484] width 451 height 45
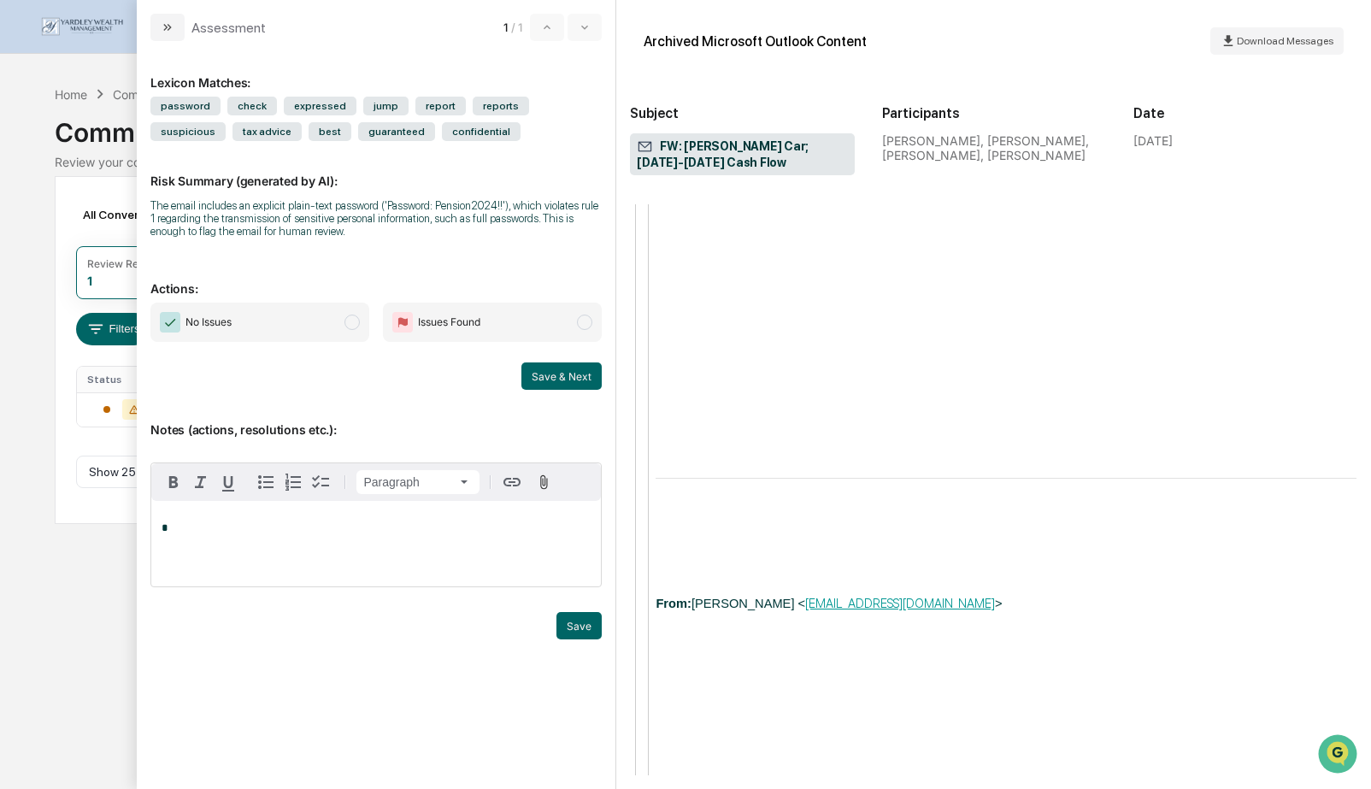
click at [351, 327] on span "modal" at bounding box center [351, 322] width 15 height 15
click at [247, 533] on p "*" at bounding box center [376, 528] width 429 height 12
click at [577, 623] on button "Save" at bounding box center [578, 625] width 45 height 27
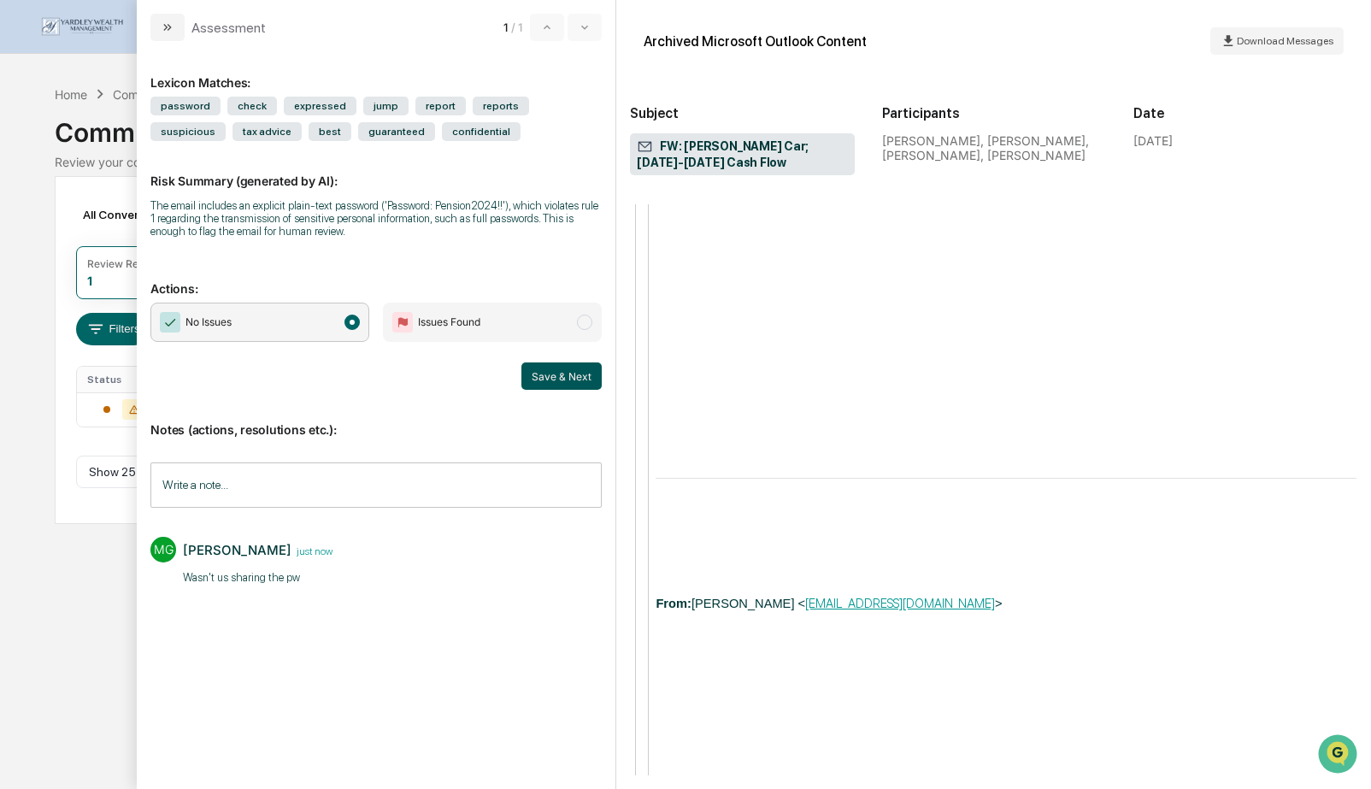
click at [576, 379] on button "Save & Next" at bounding box center [561, 375] width 80 height 27
